Goal: Transaction & Acquisition: Purchase product/service

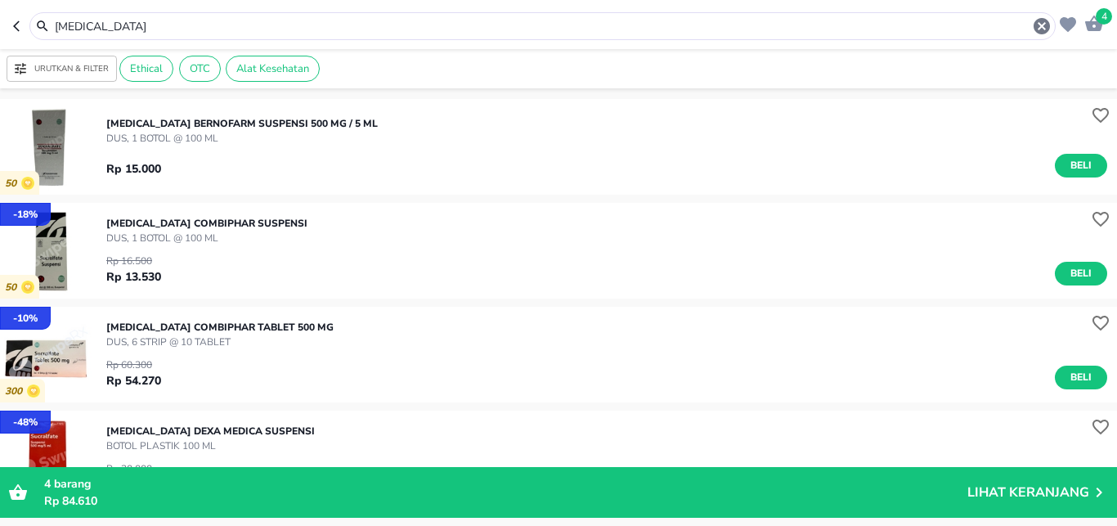
scroll to position [108, 0]
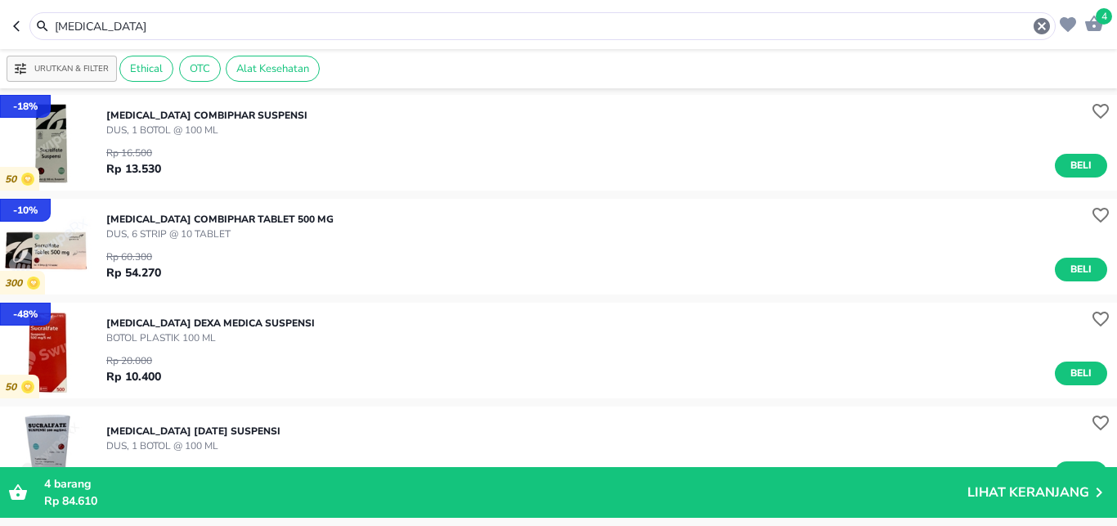
click at [161, 29] on input "[MEDICAL_DATA]" at bounding box center [542, 26] width 979 height 17
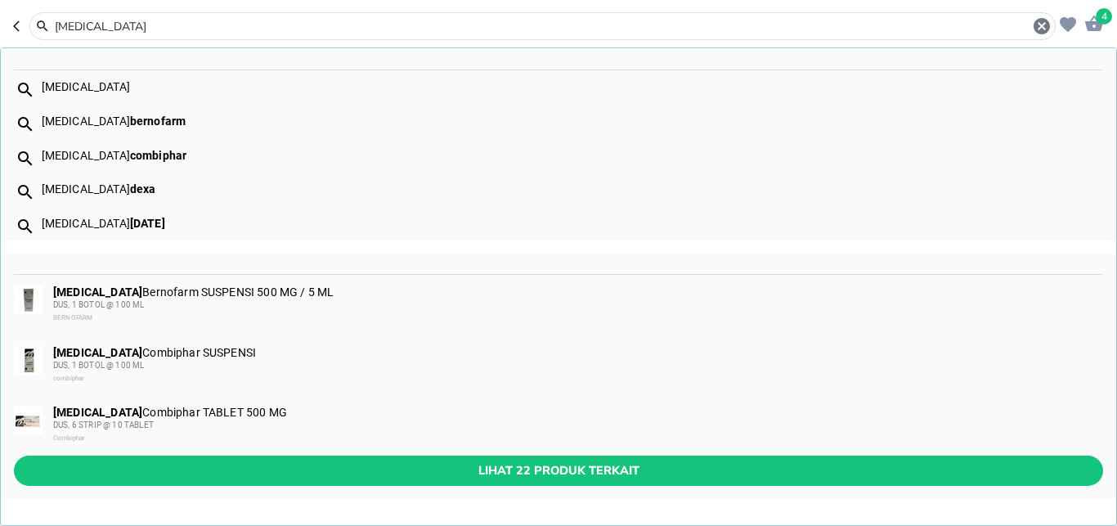
click at [161, 29] on input "[MEDICAL_DATA]" at bounding box center [542, 26] width 979 height 17
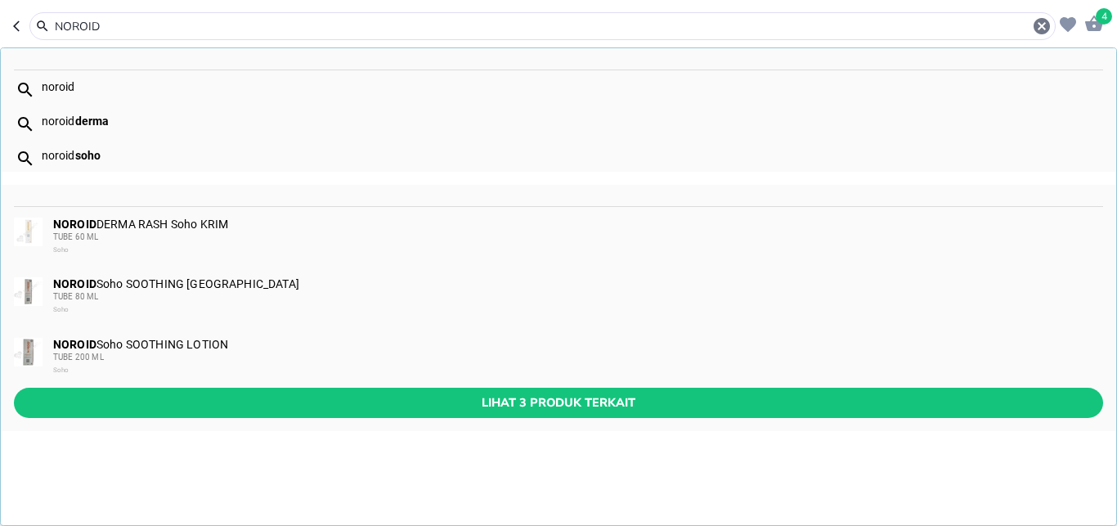
click at [60, 84] on div "noroid" at bounding box center [572, 86] width 1060 height 13
type input "noroid"
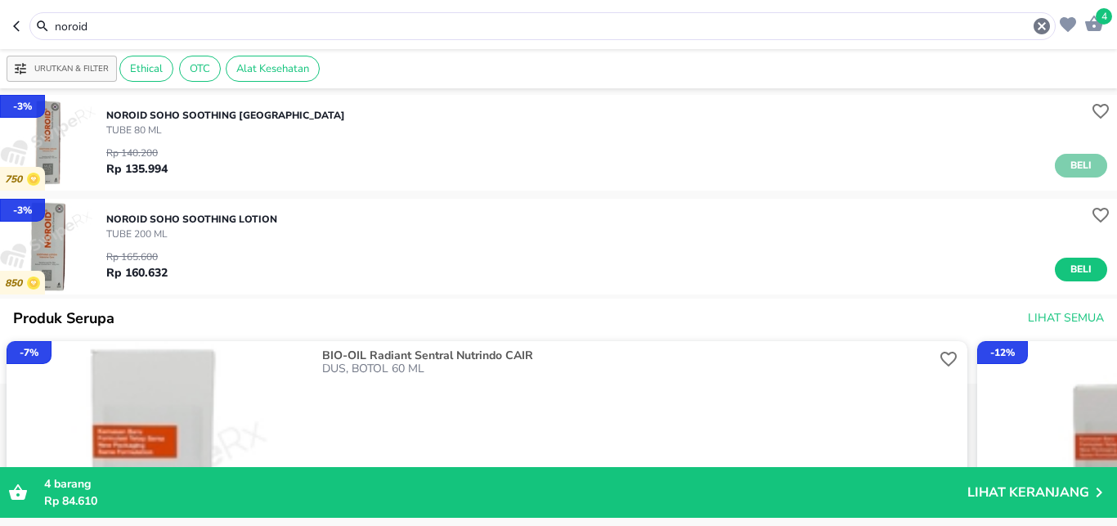
click at [1055, 158] on button "Beli" at bounding box center [1081, 166] width 52 height 24
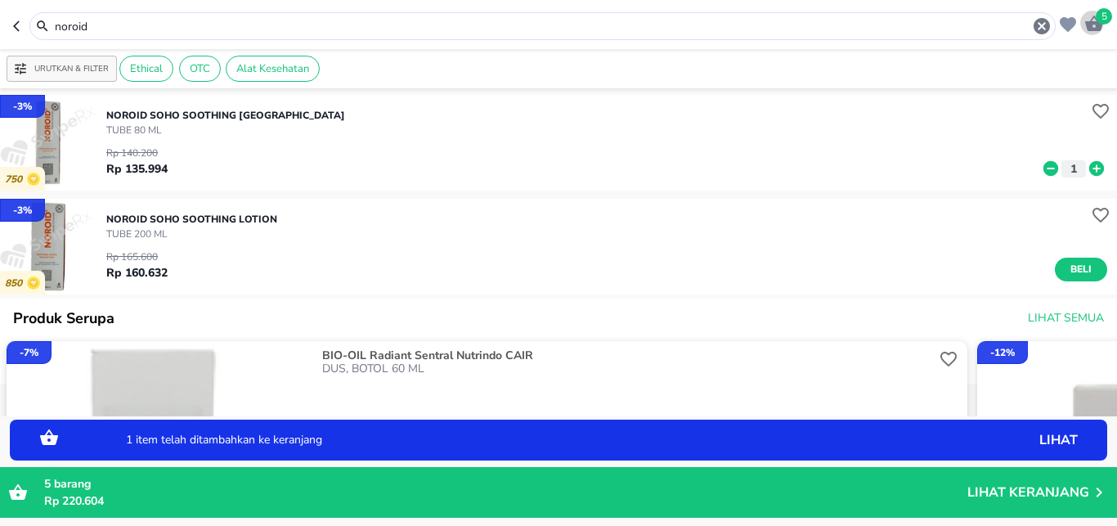
click at [1094, 20] on icon "button" at bounding box center [1094, 24] width 20 height 20
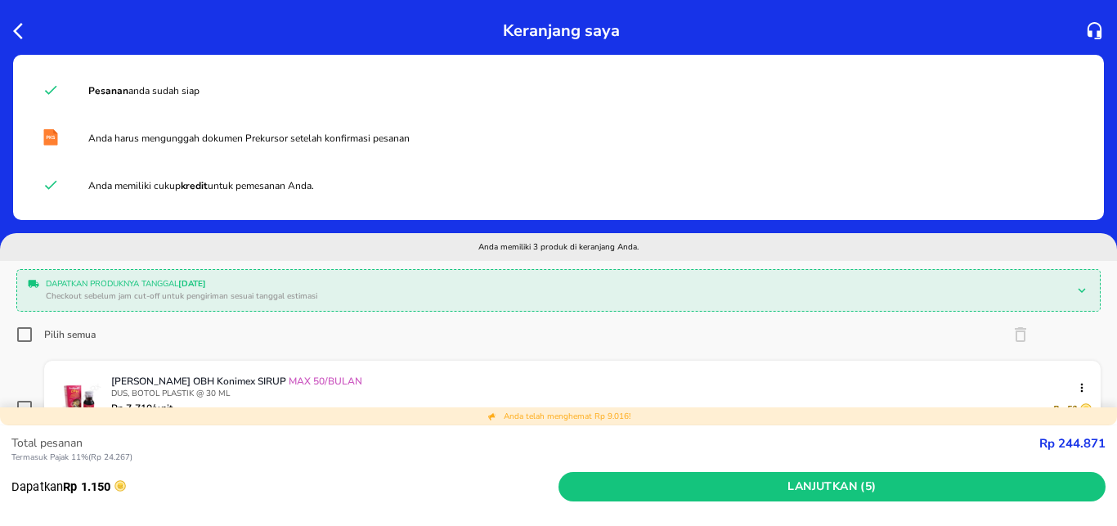
click at [18, 33] on icon "button" at bounding box center [23, 31] width 20 height 20
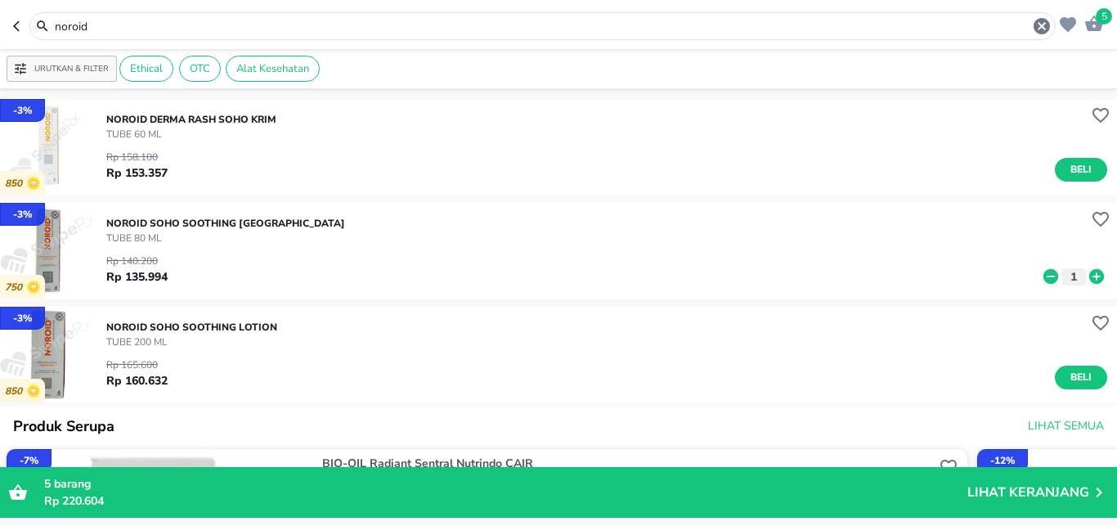
click at [16, 24] on icon "button" at bounding box center [16, 25] width 7 height 11
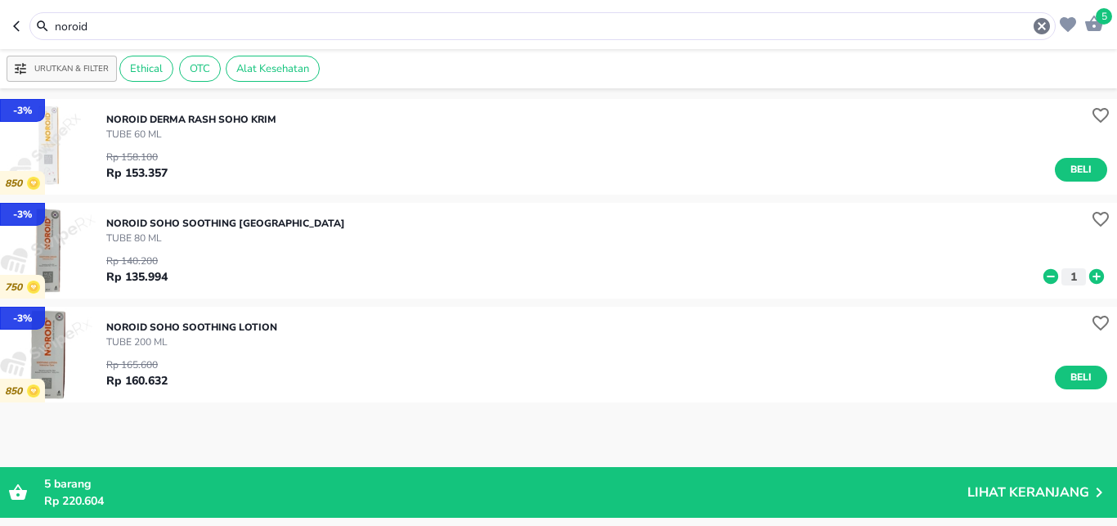
type input "[MEDICAL_DATA]"
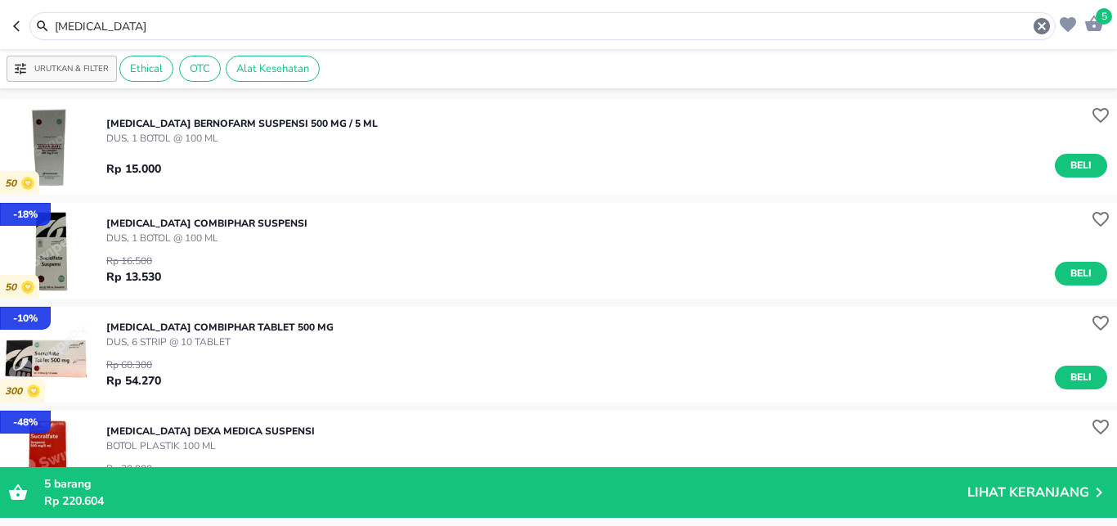
click at [15, 24] on icon "button" at bounding box center [19, 26] width 13 height 13
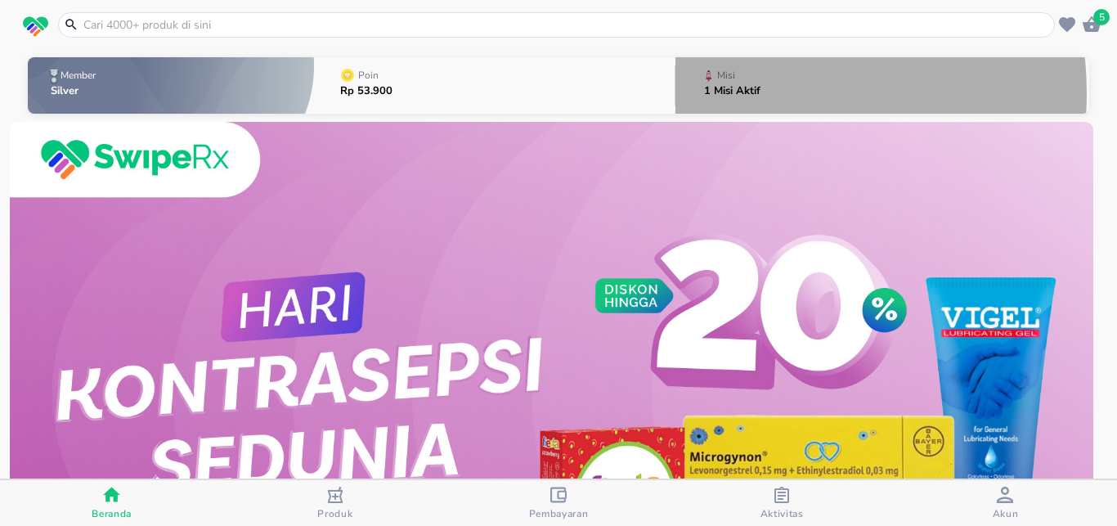
click at [724, 93] on p "1 Misi Aktif" at bounding box center [732, 91] width 56 height 11
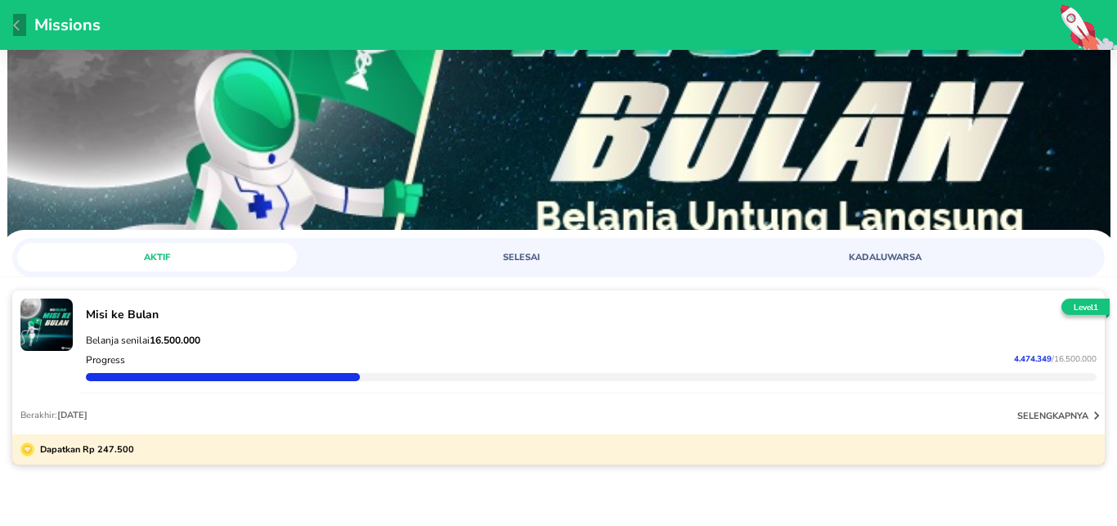
click at [18, 25] on icon "button" at bounding box center [19, 25] width 13 height 13
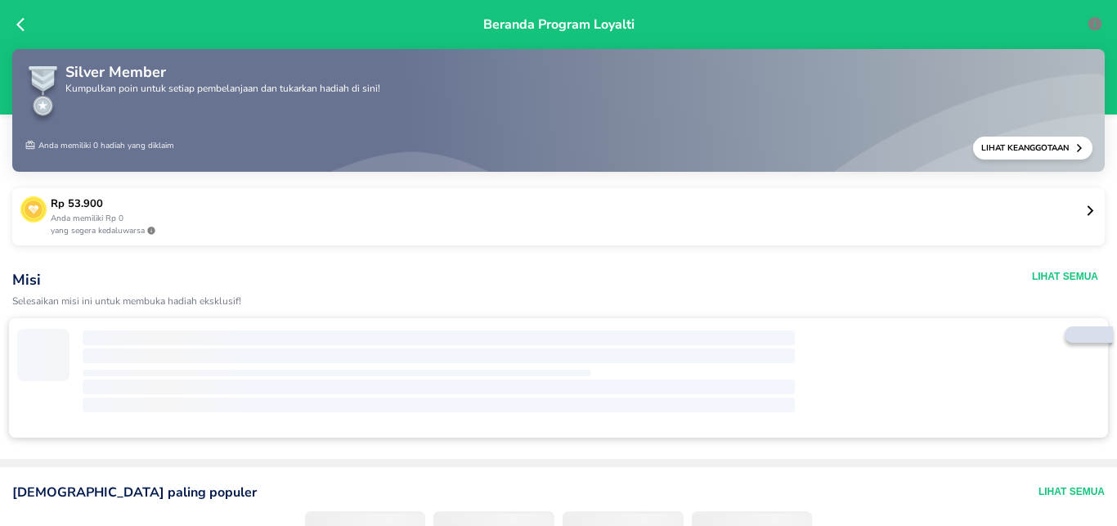
click at [18, 25] on icon at bounding box center [20, 25] width 8 height 14
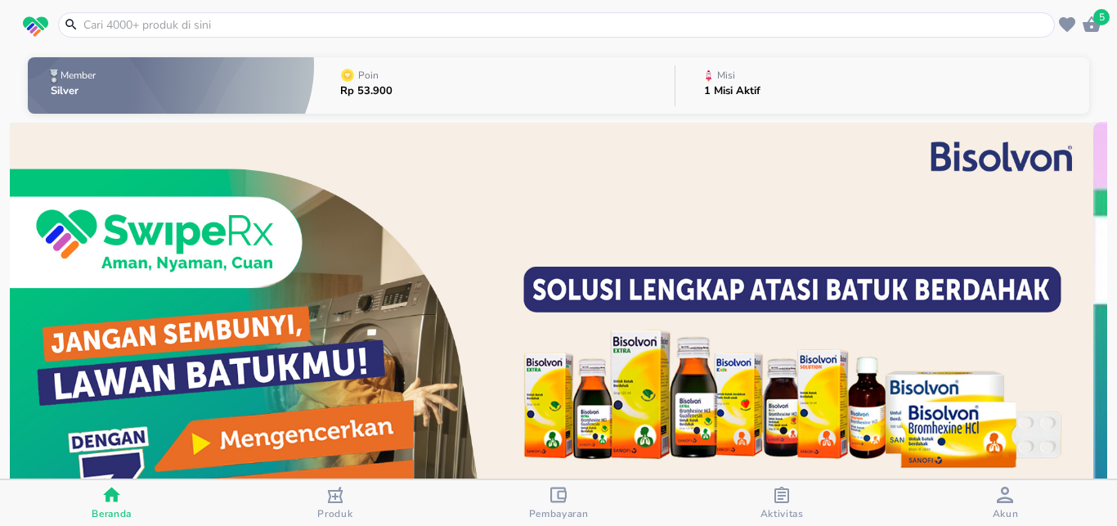
click at [154, 20] on input "text" at bounding box center [566, 24] width 969 height 17
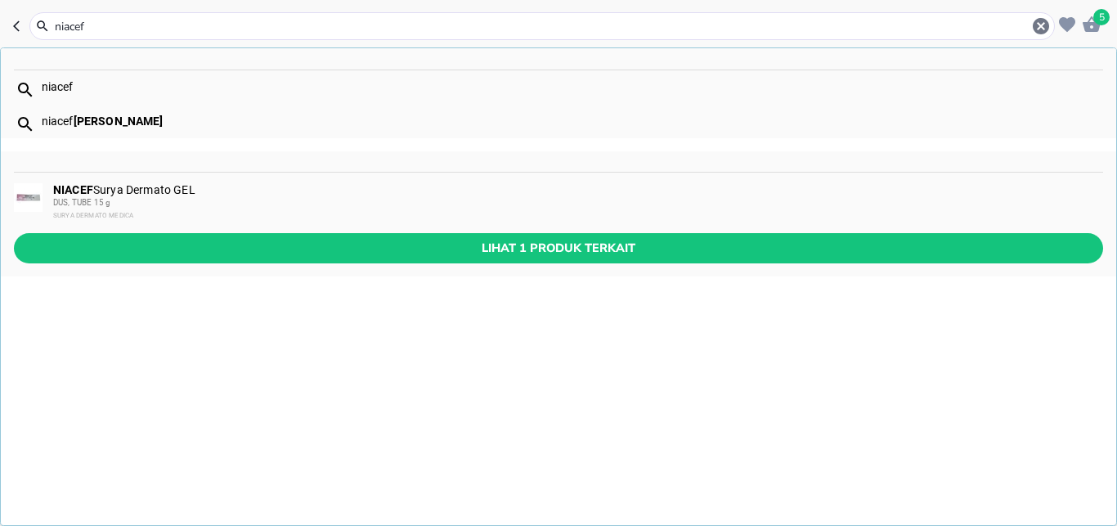
type input "niacef"
click at [66, 87] on div "niacef" at bounding box center [572, 86] width 1060 height 13
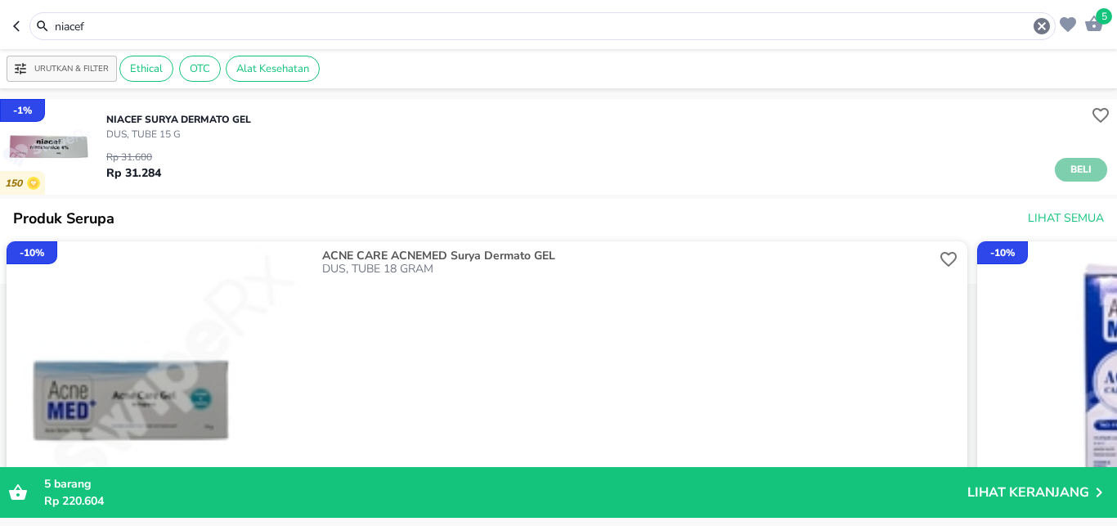
click at [1067, 174] on span "Beli" at bounding box center [1081, 169] width 28 height 17
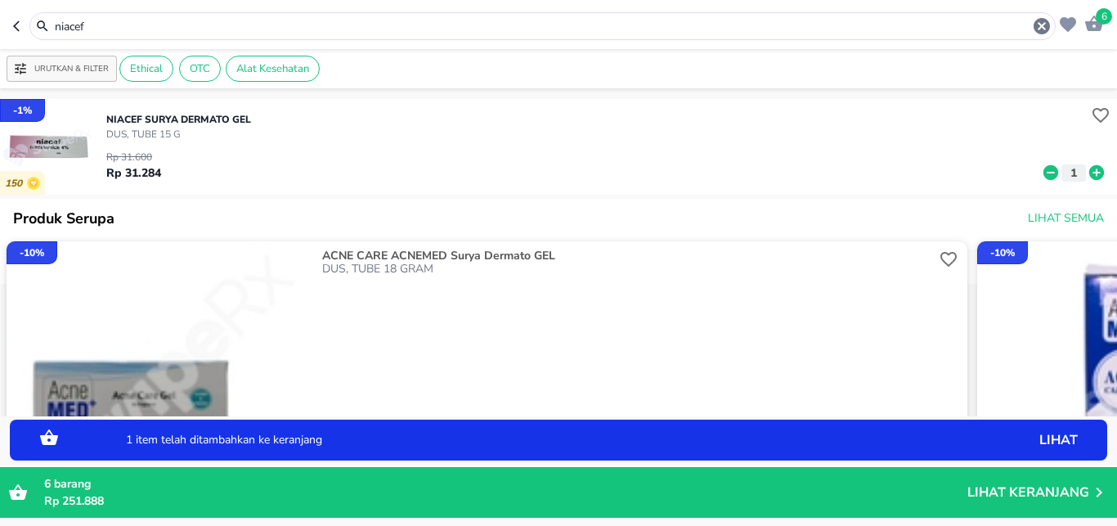
click at [1089, 169] on icon at bounding box center [1096, 172] width 15 height 15
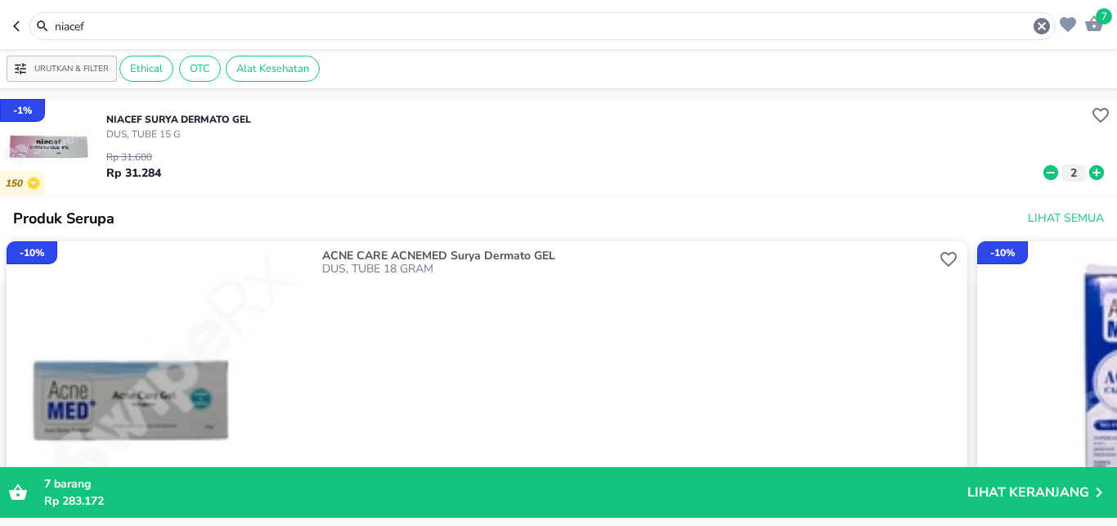
click at [16, 25] on icon "button" at bounding box center [16, 25] width 7 height 11
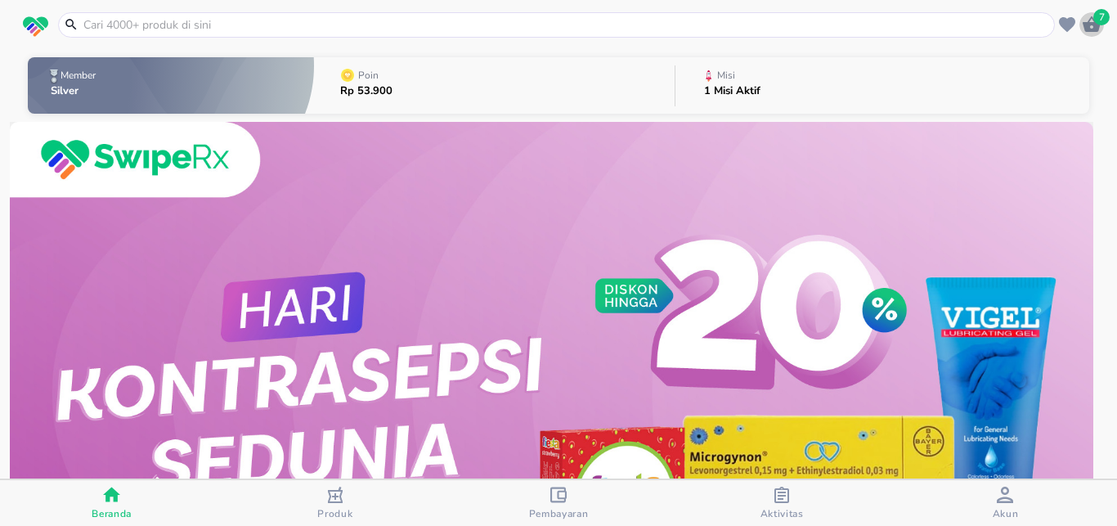
click at [1097, 27] on icon "button" at bounding box center [1091, 24] width 18 height 16
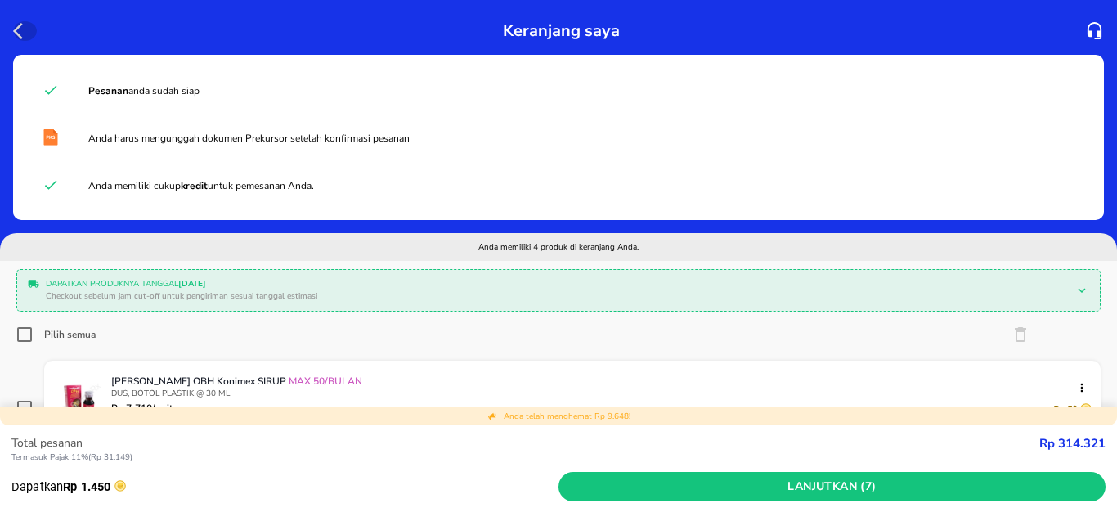
click at [16, 37] on icon "button" at bounding box center [23, 31] width 20 height 20
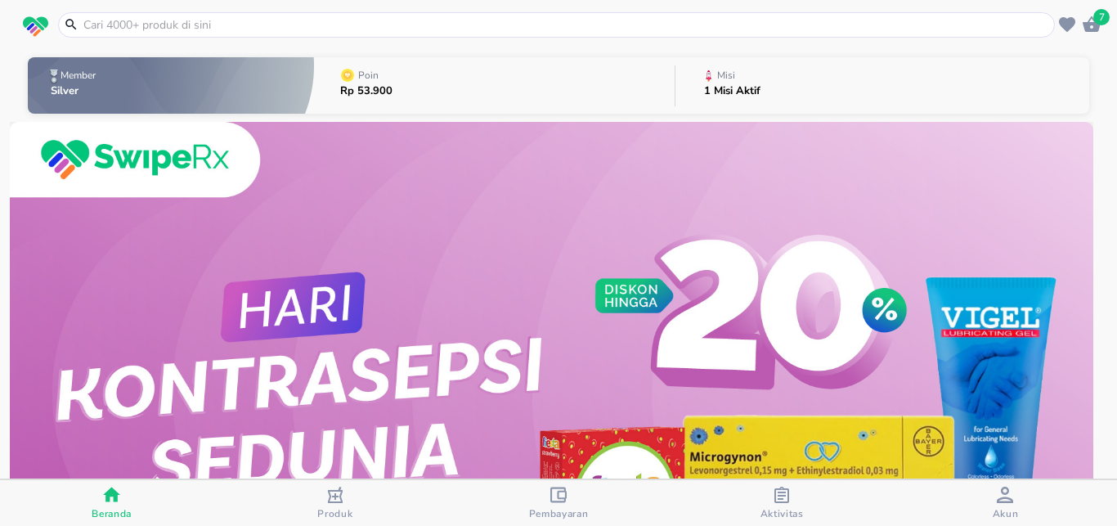
click at [737, 79] on div "Misi" at bounding box center [735, 75] width 63 height 20
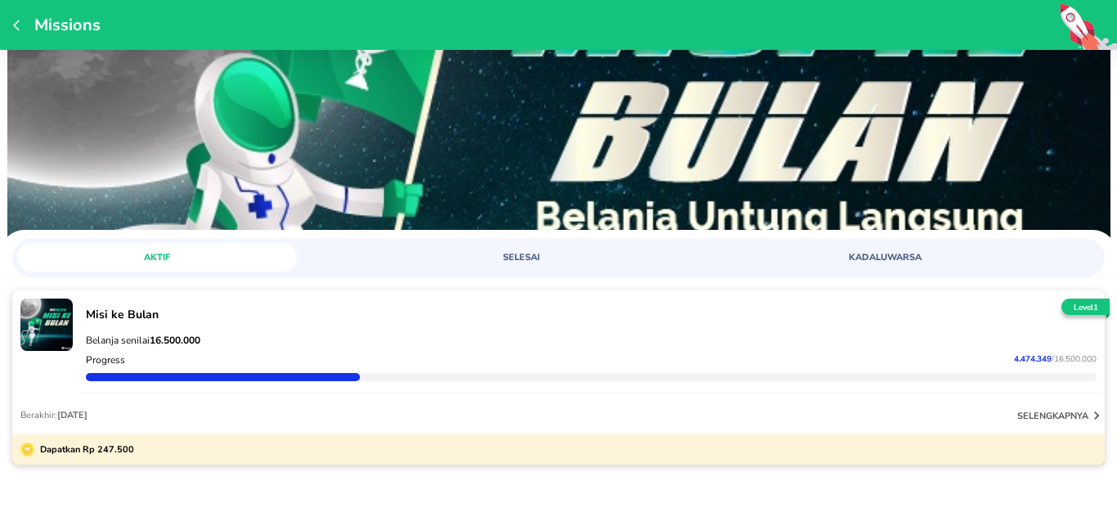
click at [16, 26] on icon "button" at bounding box center [19, 25] width 13 height 13
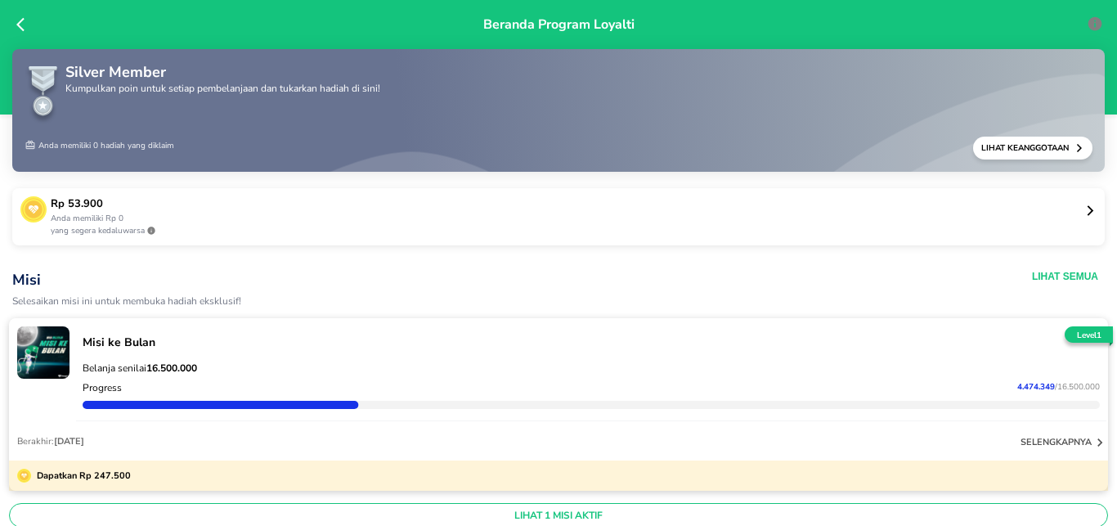
click at [21, 28] on icon at bounding box center [20, 25] width 8 height 14
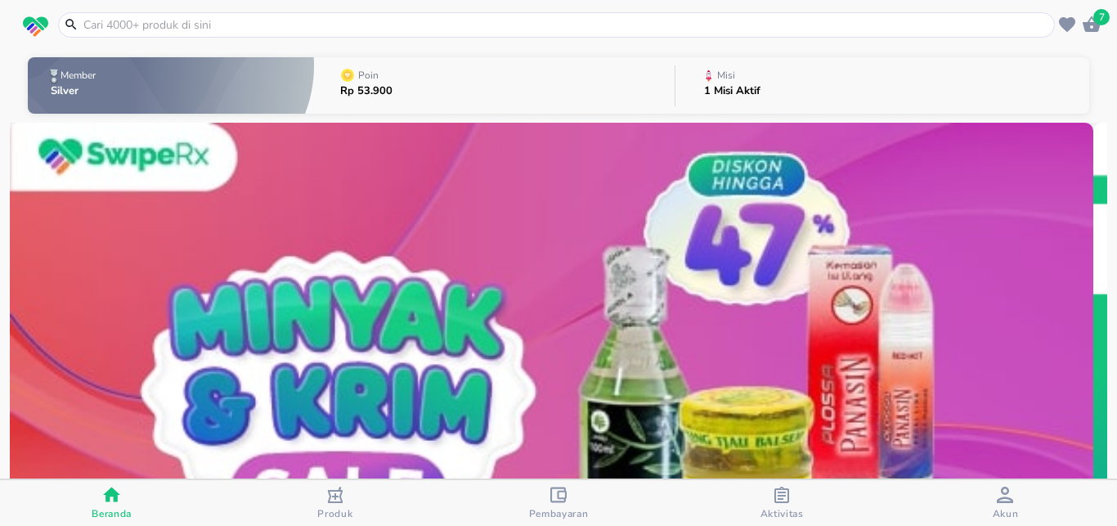
click at [1088, 23] on icon "button" at bounding box center [1091, 24] width 18 height 16
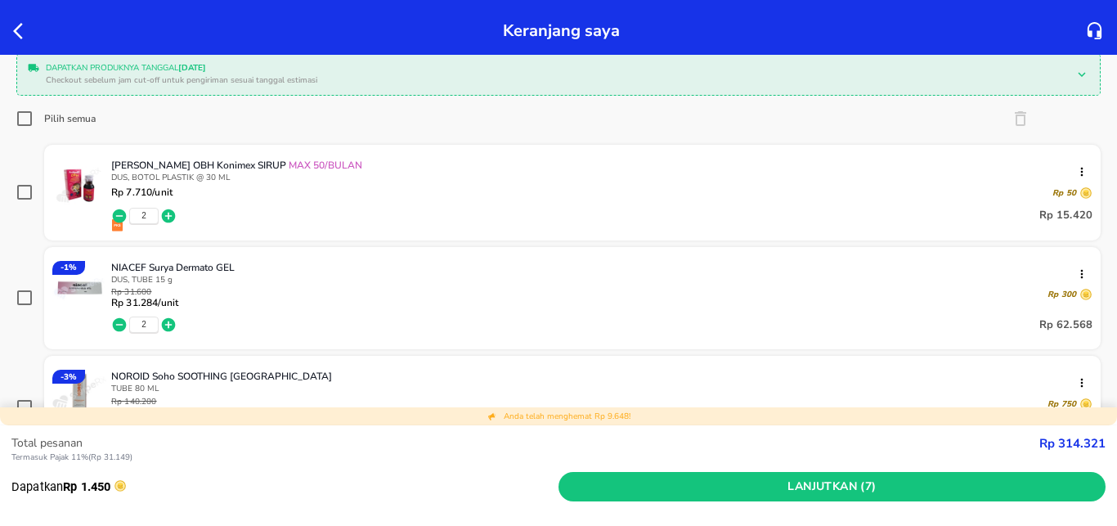
scroll to position [324, 0]
